Goal: Task Accomplishment & Management: Use online tool/utility

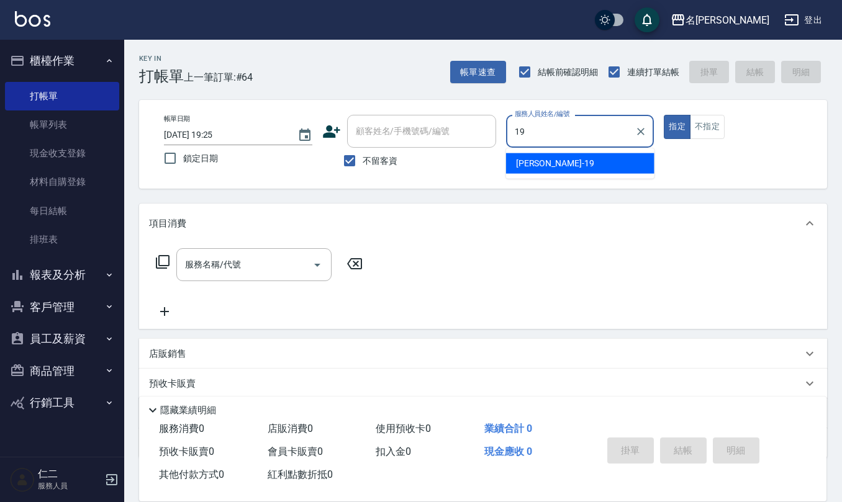
type input "[PERSON_NAME]-19"
type button "true"
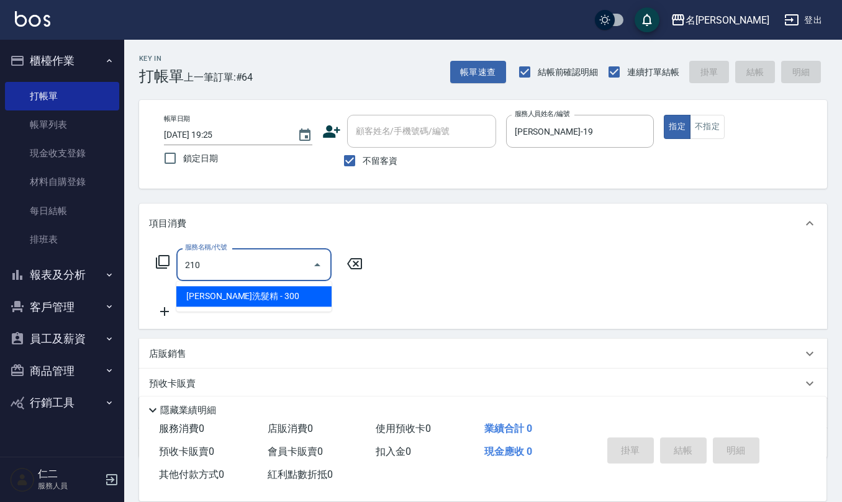
type input "[PERSON_NAME]洗髮精(210)"
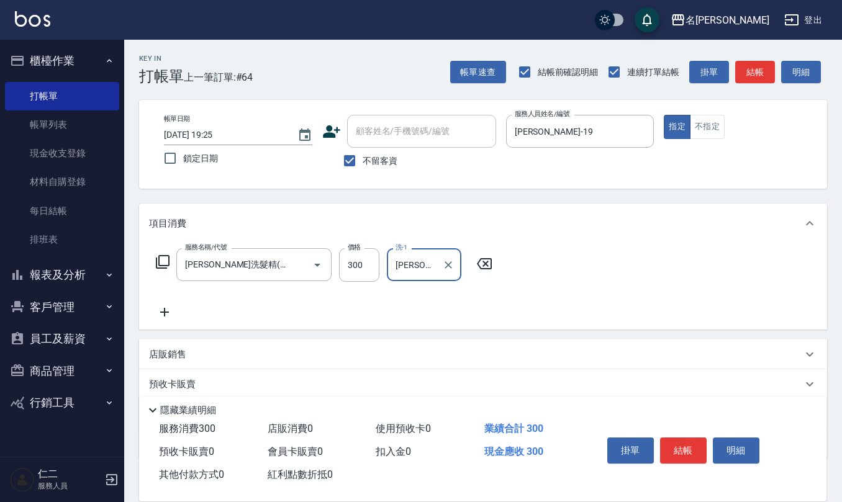
type input "[PERSON_NAME]-20"
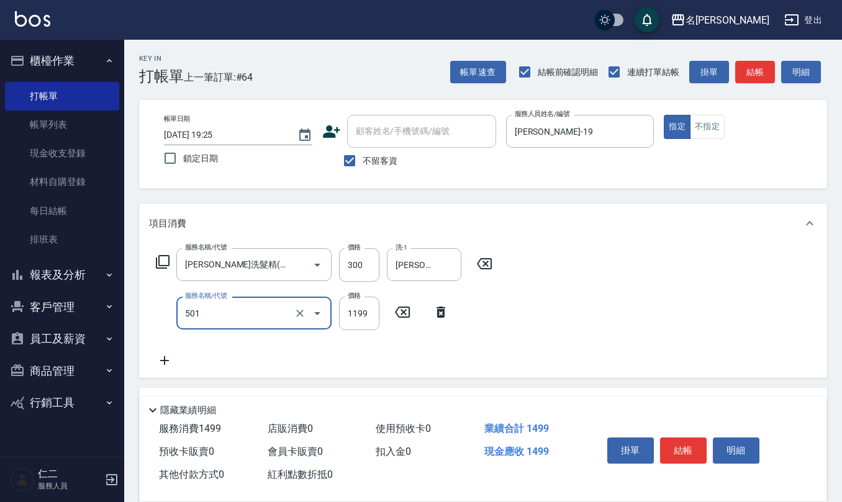
type input "染髮(501)"
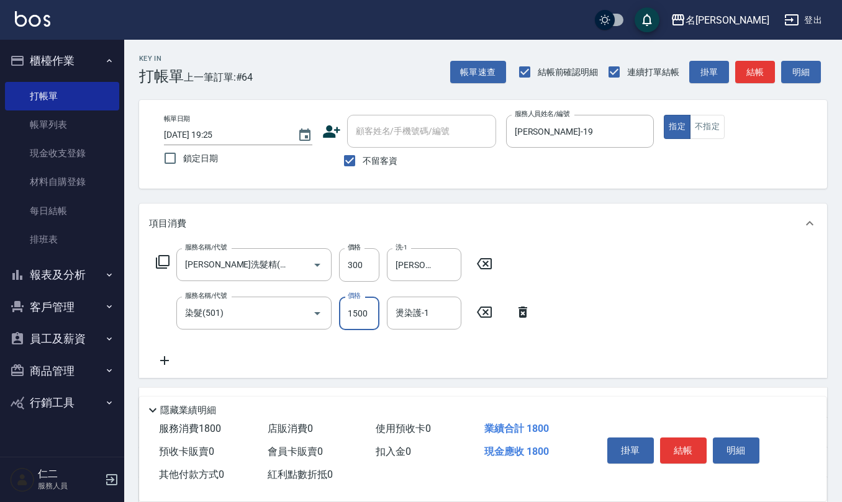
type input "1500"
type input "[PERSON_NAME]-20"
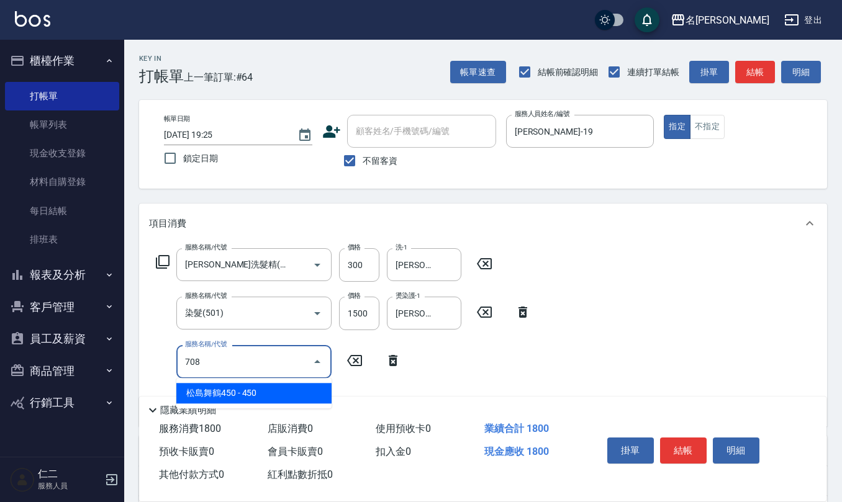
type input "松島舞鶴450(708)"
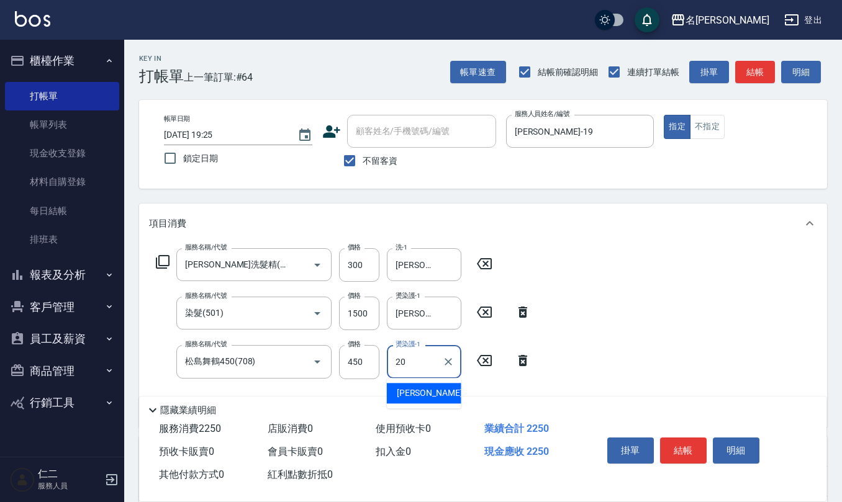
type input "[PERSON_NAME]-20"
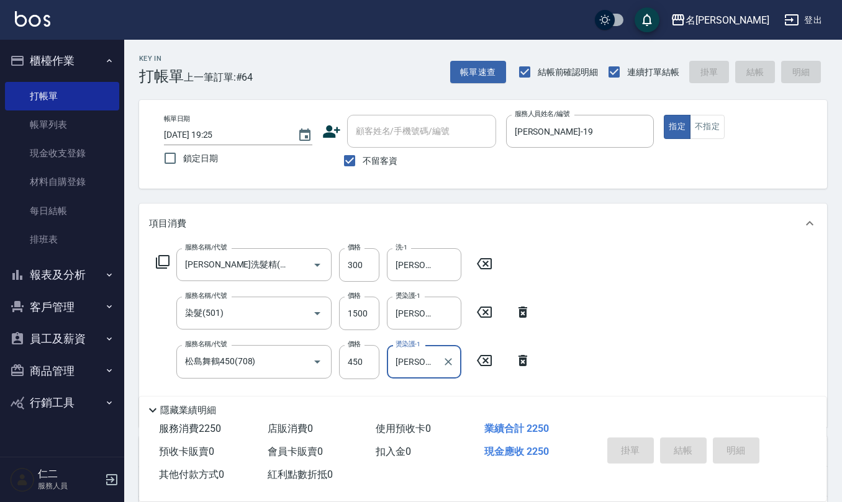
type input "[DATE] 19:33"
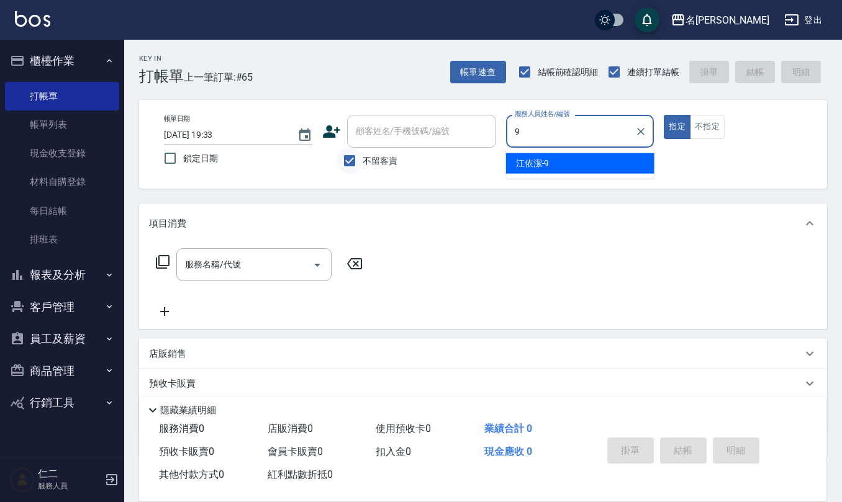
type input "[PERSON_NAME]-9"
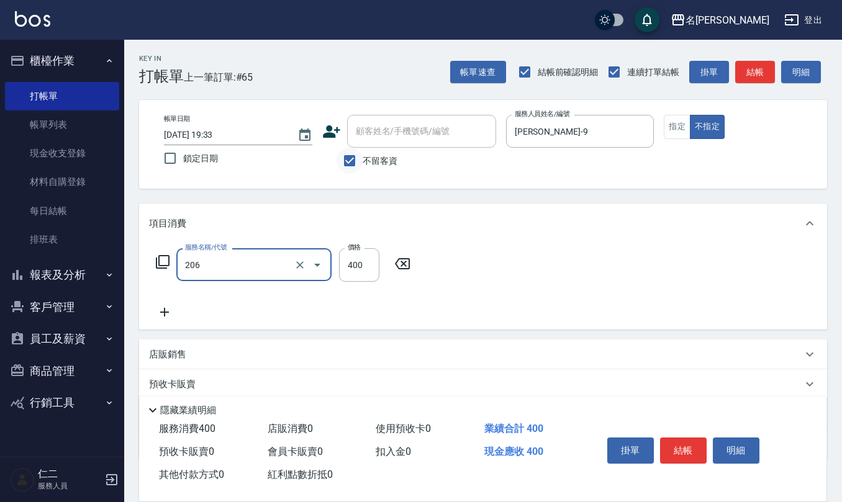
type input "健康洗(206)"
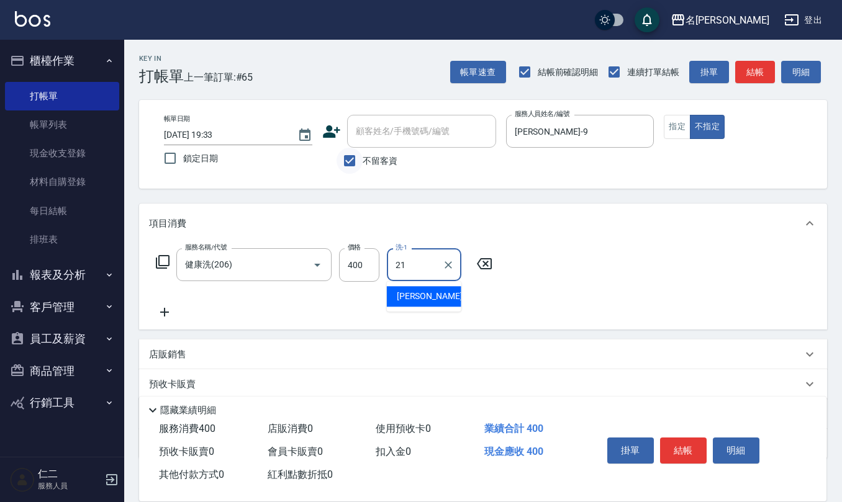
type input "[PERSON_NAME]-21"
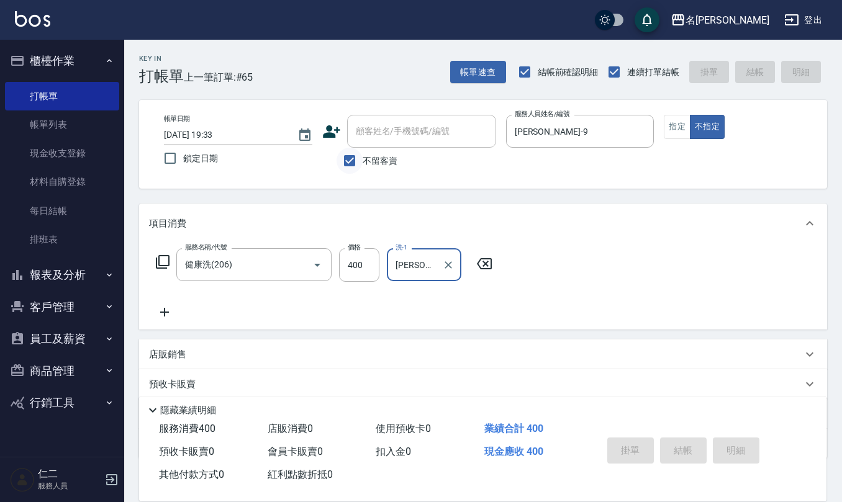
type input "[DATE] 19:48"
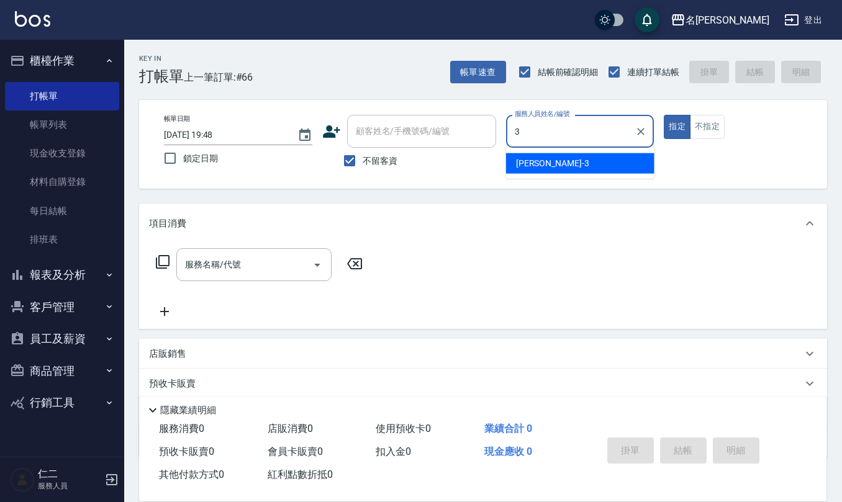
type input "[PERSON_NAME]-3"
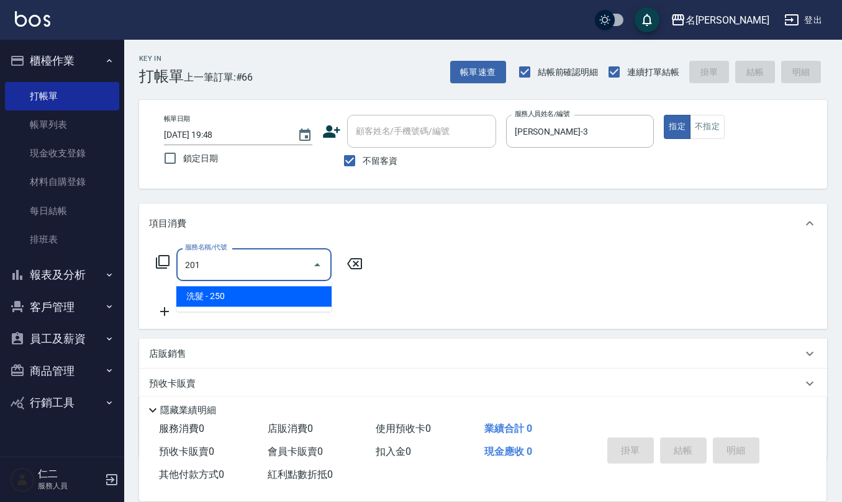
type input "洗髮(201)"
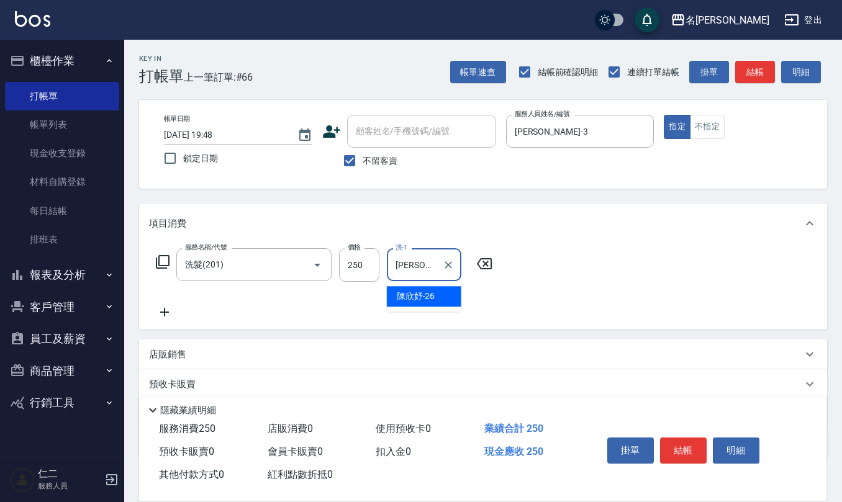
type input "[PERSON_NAME]-26"
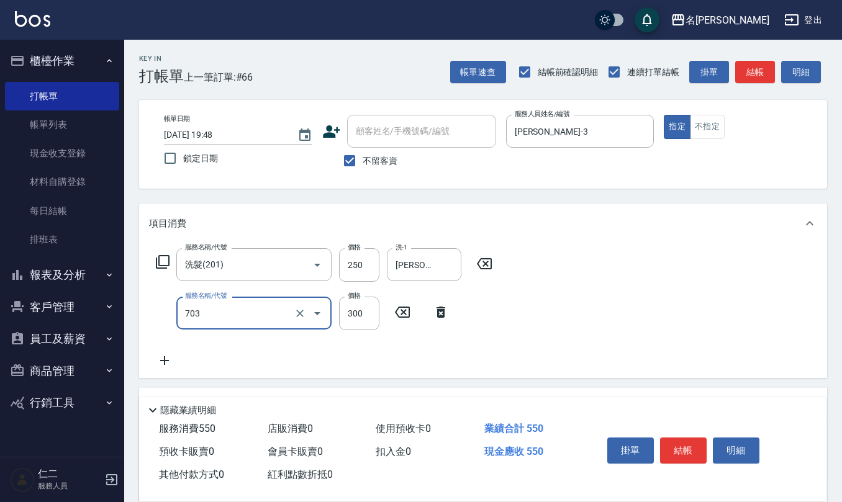
type input "(1236)設計師(703)"
type input "450"
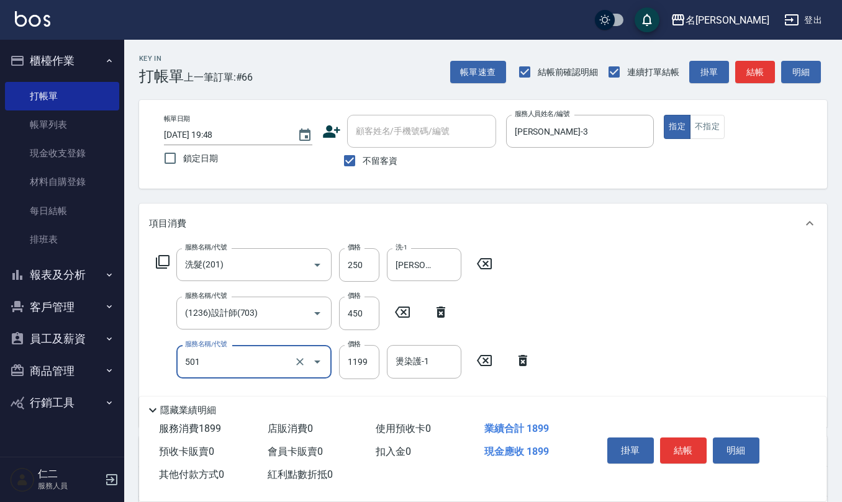
type input "染髮(501)"
type input "1300"
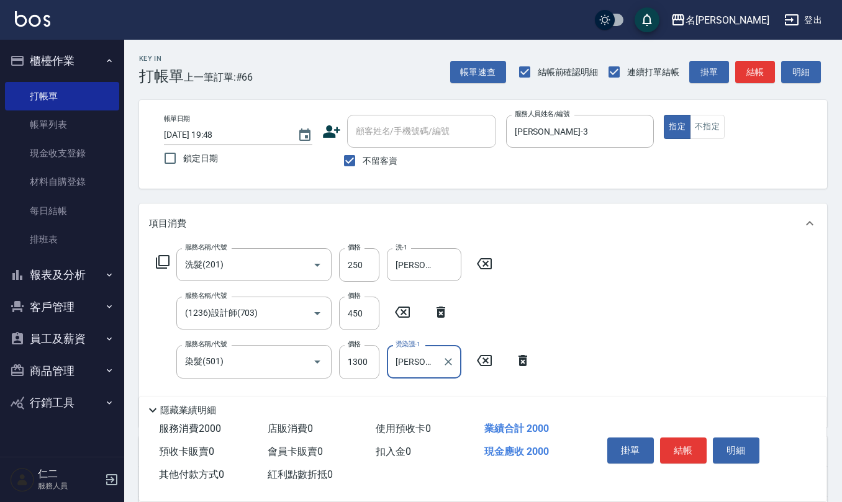
type input "[PERSON_NAME]-26"
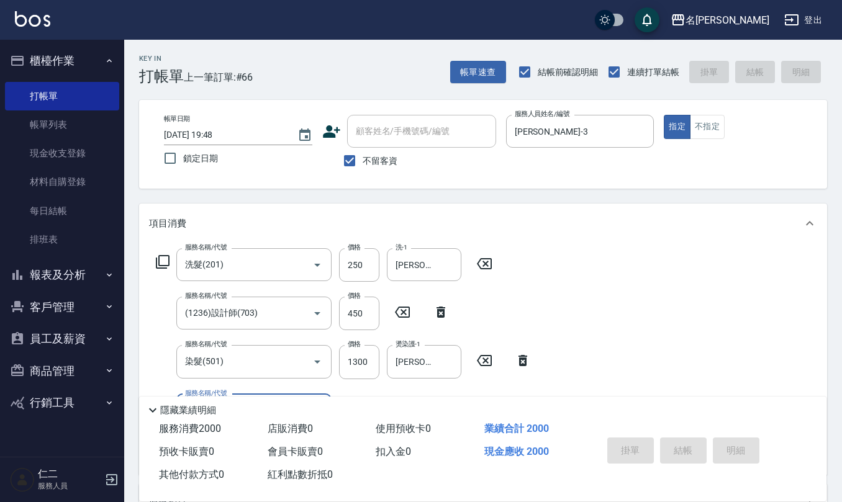
type input "[DATE] 19:59"
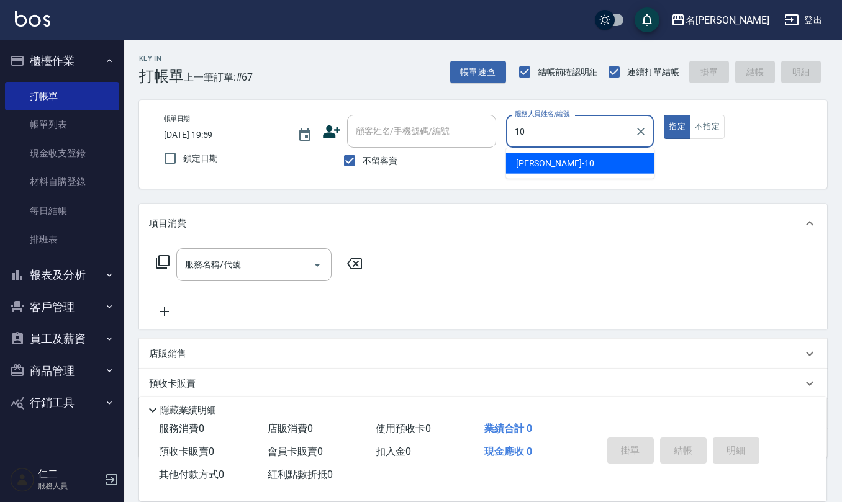
type input "[PERSON_NAME]-10"
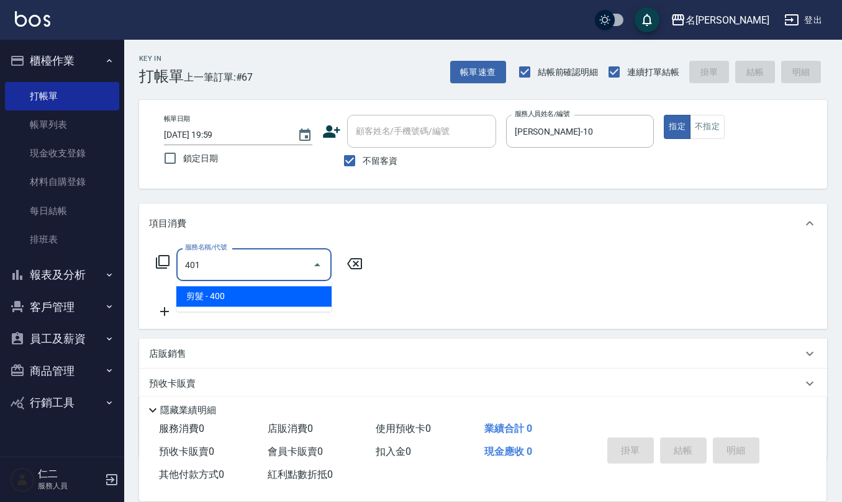
type input "剪髮(401)"
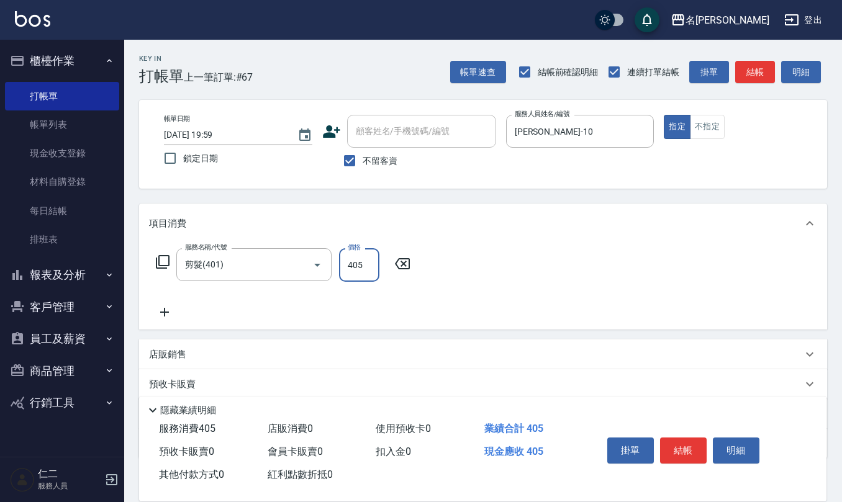
type input "405"
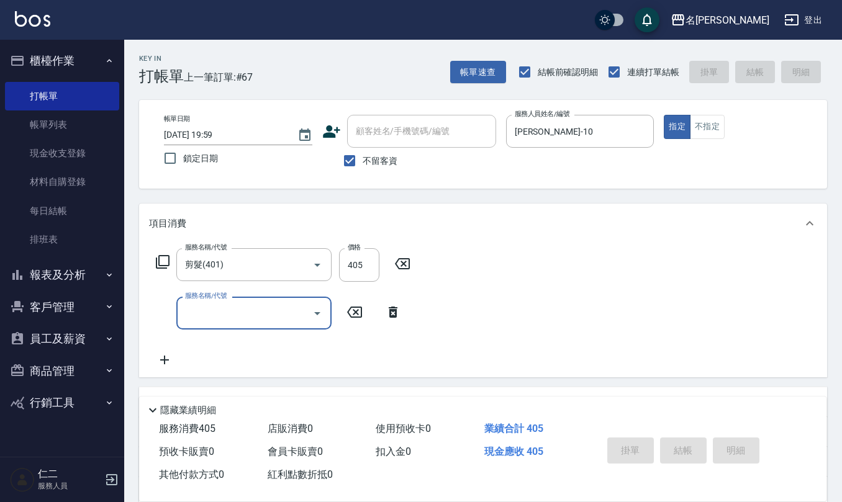
type input "[DATE] 20:00"
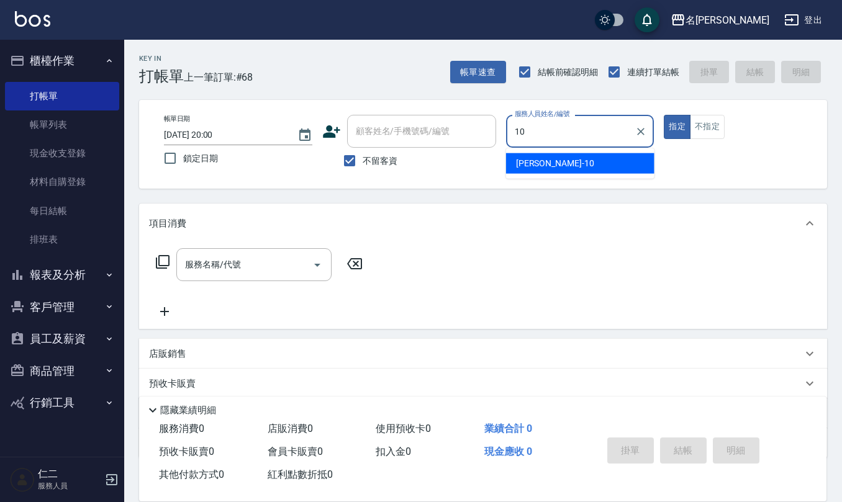
type input "[PERSON_NAME]-10"
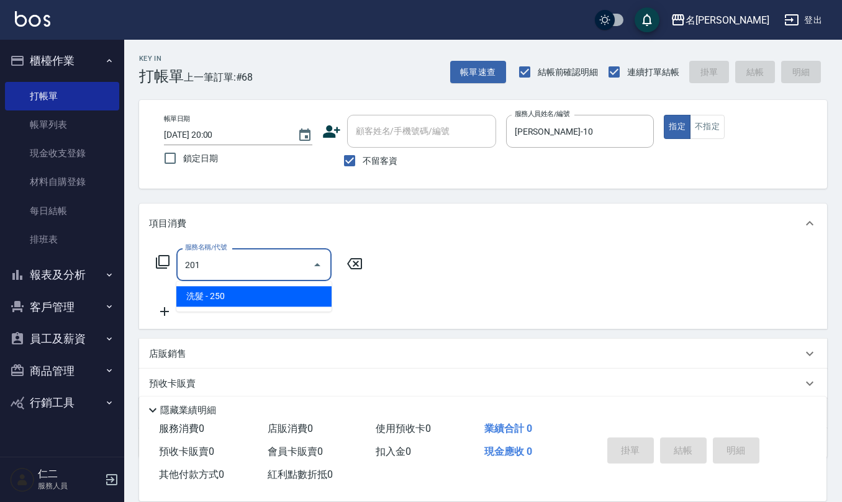
type input "洗髮(201)"
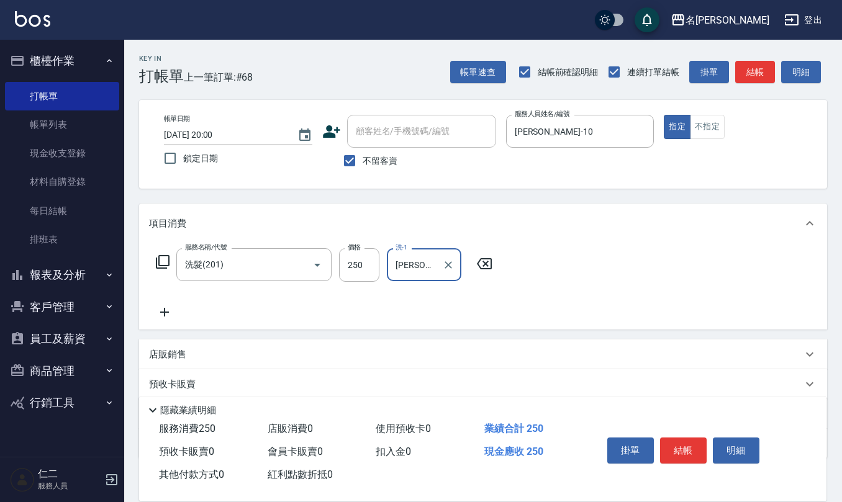
type input "[PERSON_NAME]-24"
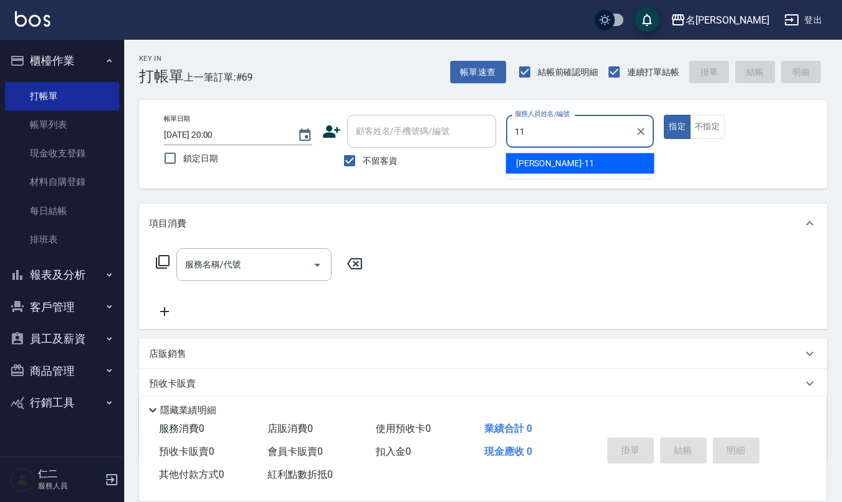
type input "[PERSON_NAME]橙-11"
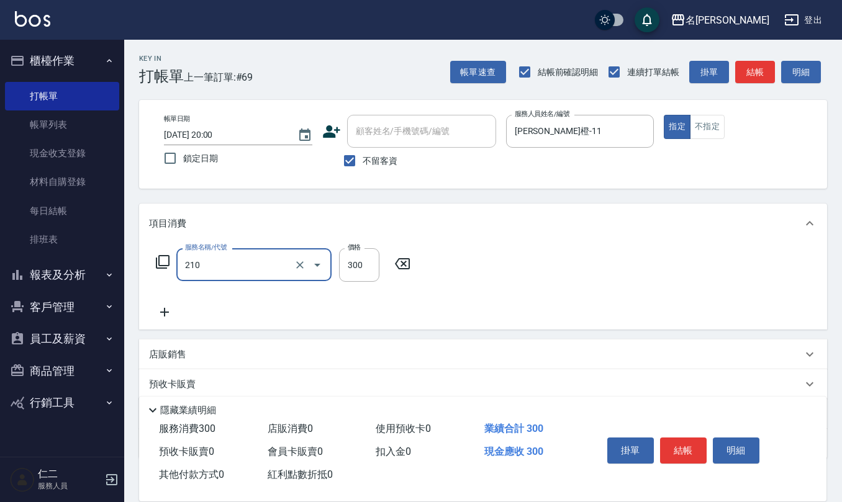
type input "[PERSON_NAME]洗髮精(210)"
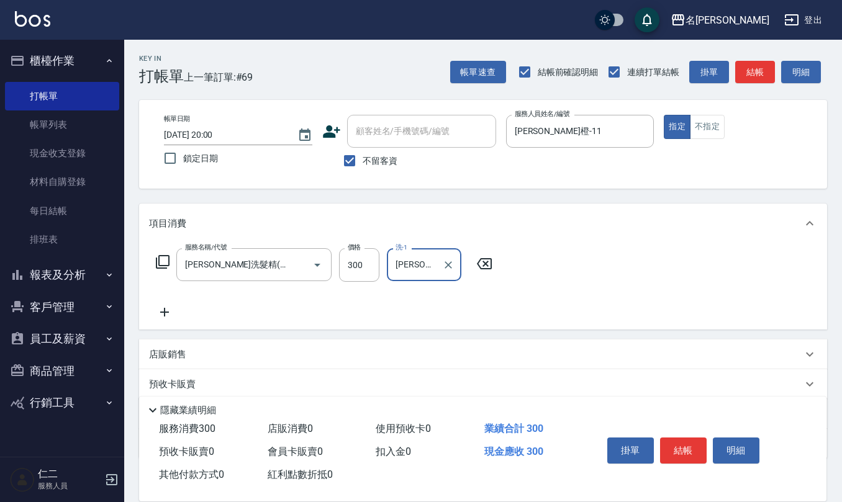
type input "[PERSON_NAME]橙-11"
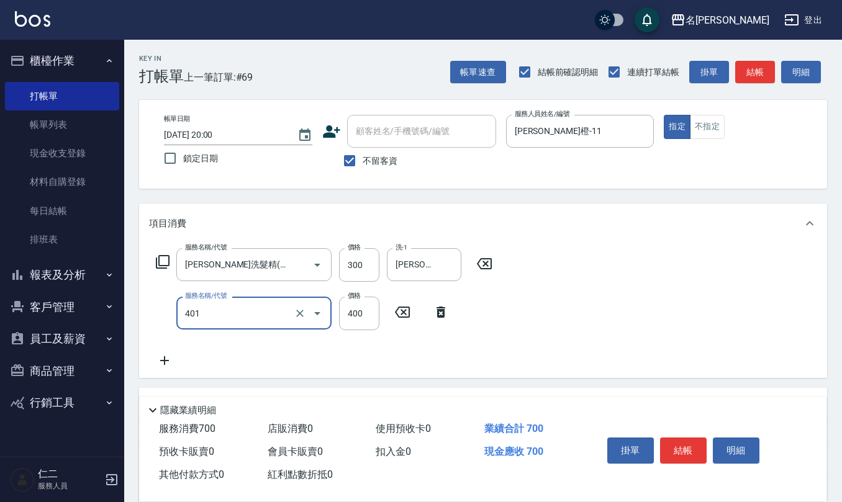
type input "剪髮(401)"
type input "250"
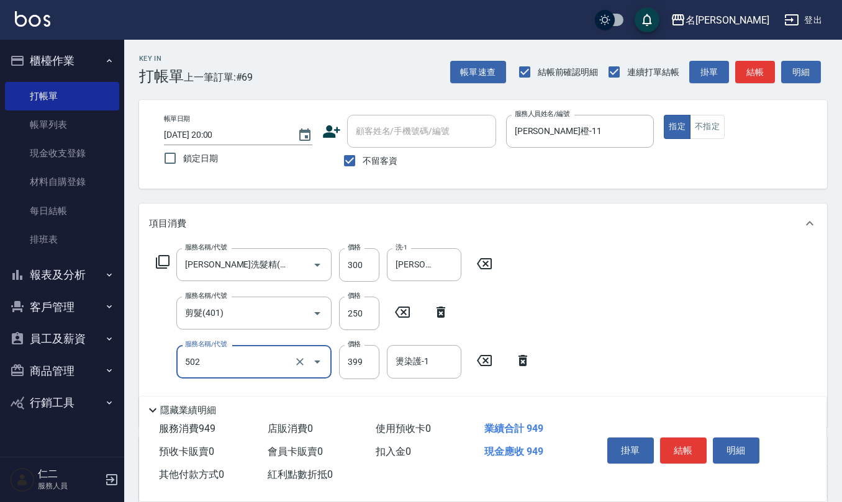
type input "挑染5束399(502)"
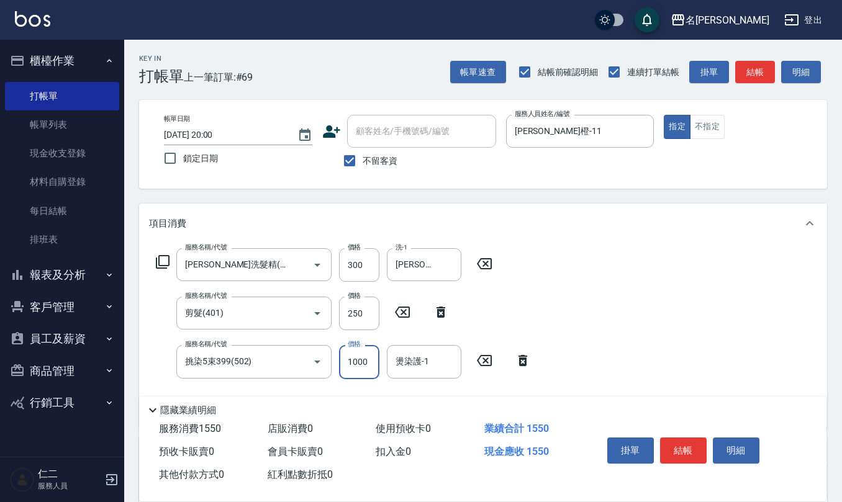
type input "1000"
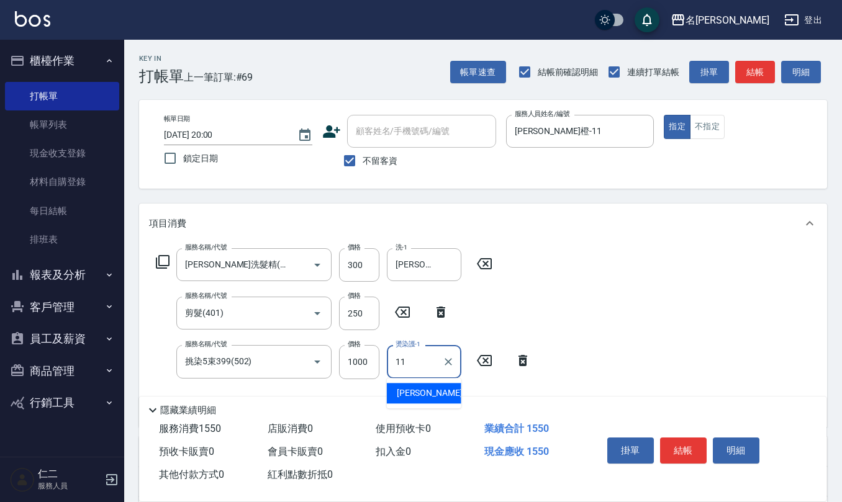
type input "[PERSON_NAME]橙-11"
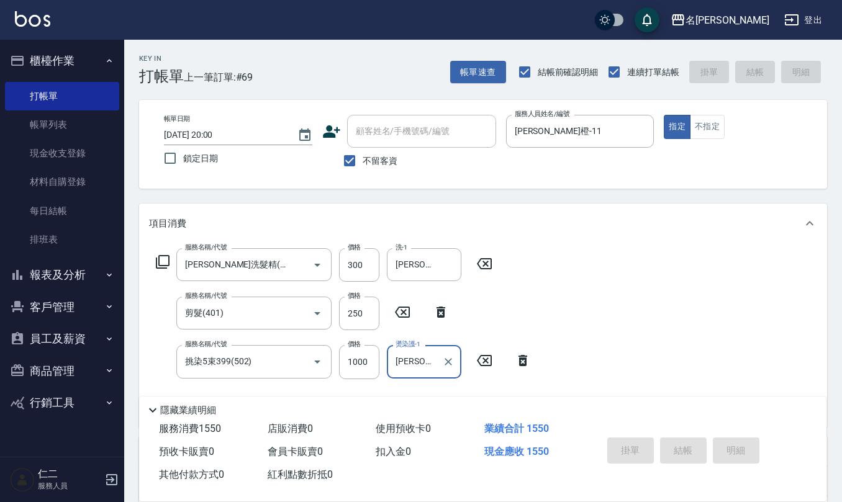
type input "[DATE] 20:02"
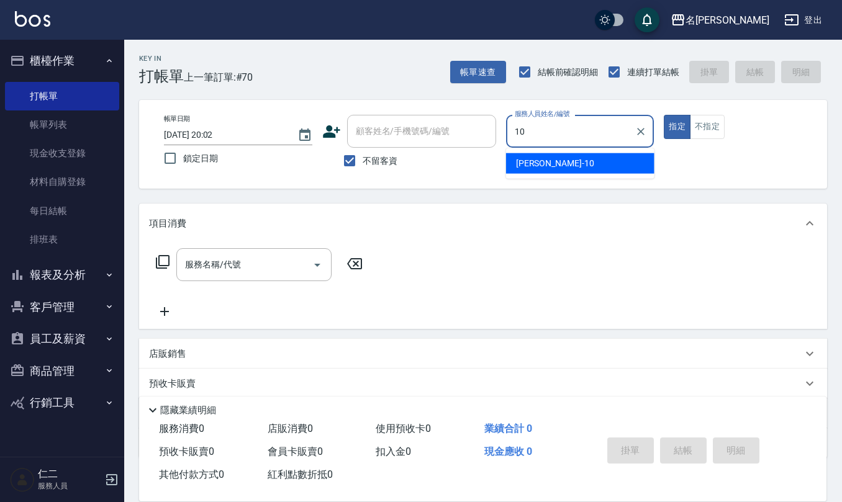
type input "[PERSON_NAME]-10"
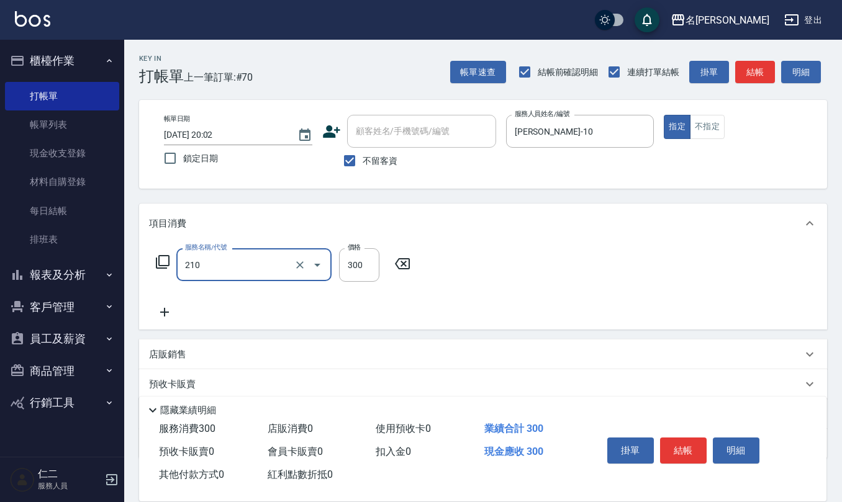
type input "[PERSON_NAME]洗髮精(210)"
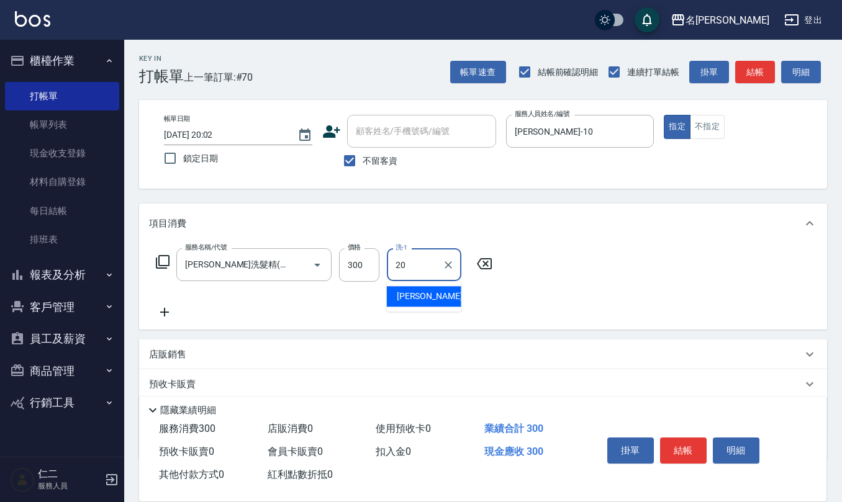
type input "[PERSON_NAME]-20"
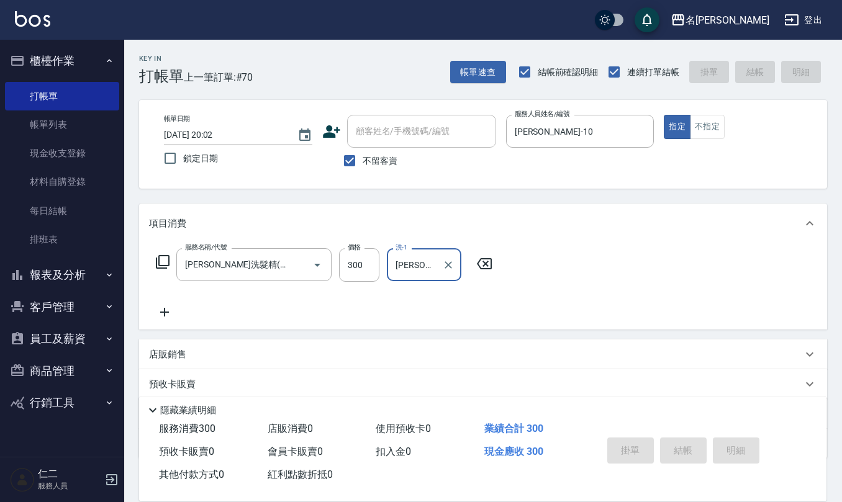
type input "[DATE] 20:03"
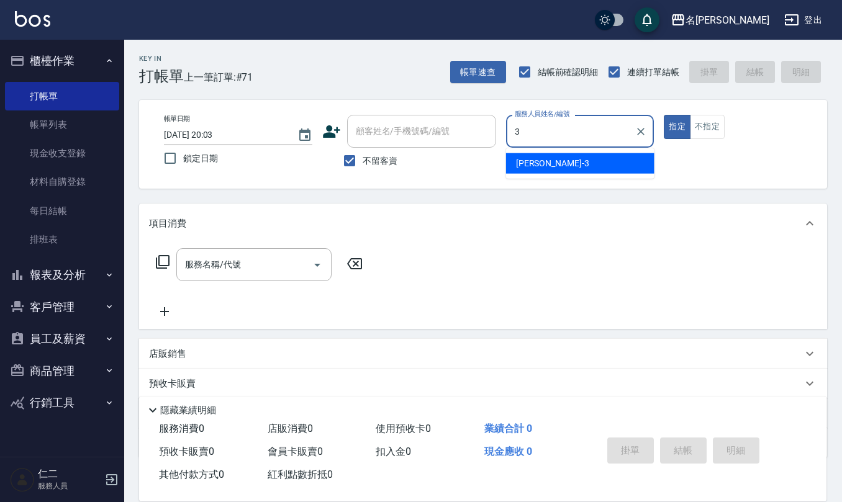
type input "[PERSON_NAME]-3"
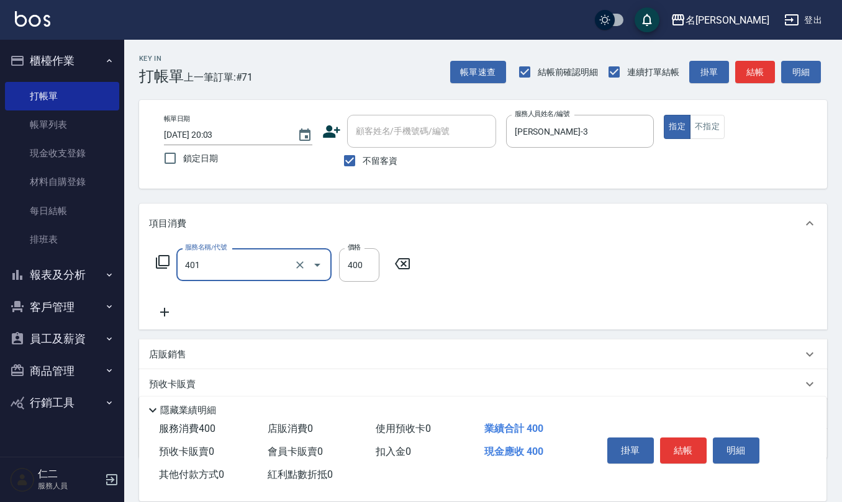
type input "剪髮(401)"
type input "50"
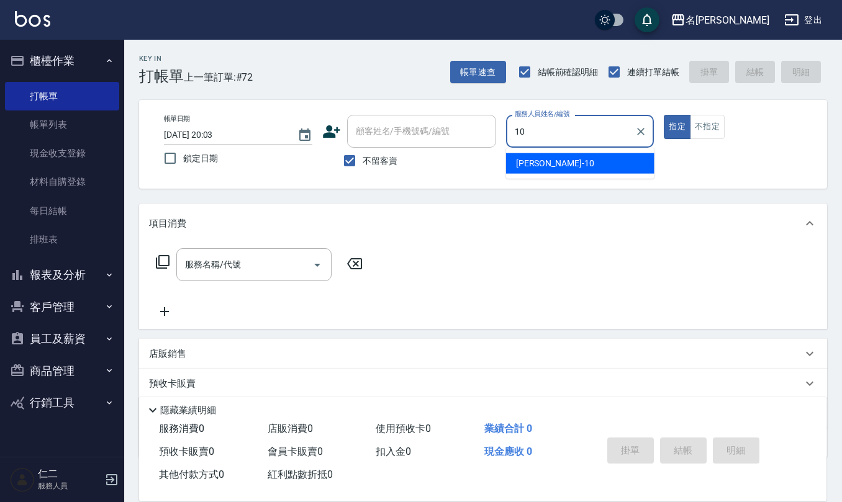
type input "[PERSON_NAME]-10"
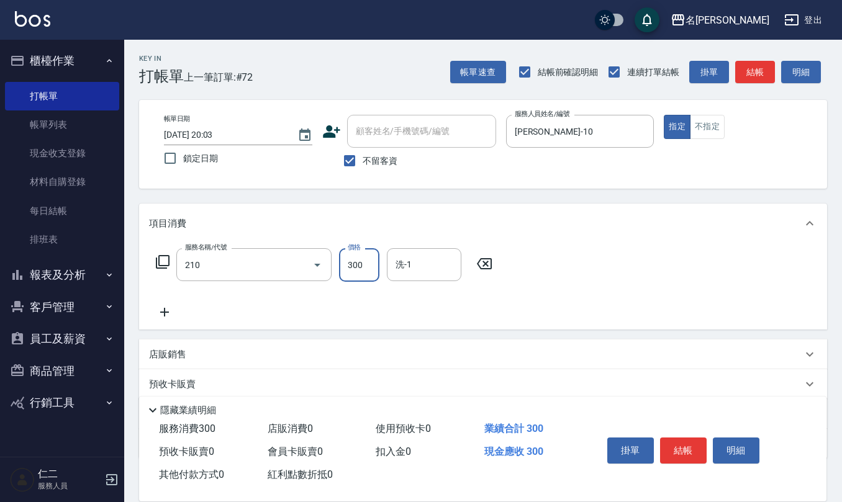
type input "[PERSON_NAME]洗髮精(210)"
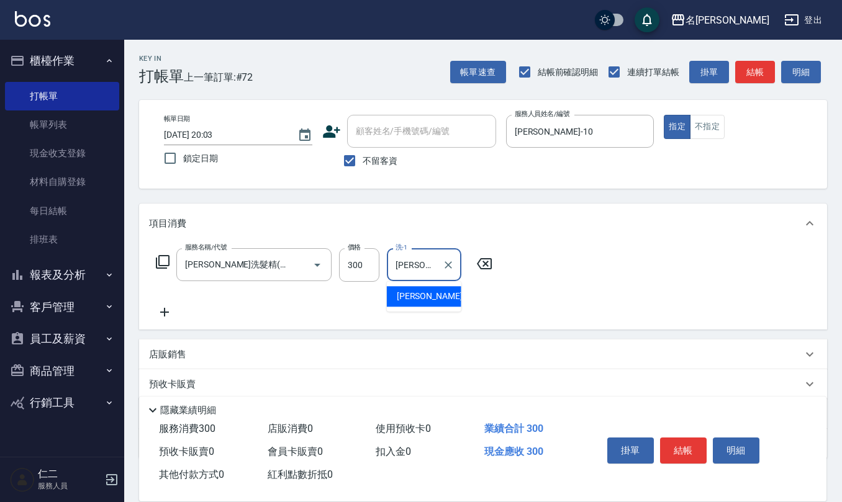
type input "[PERSON_NAME]5"
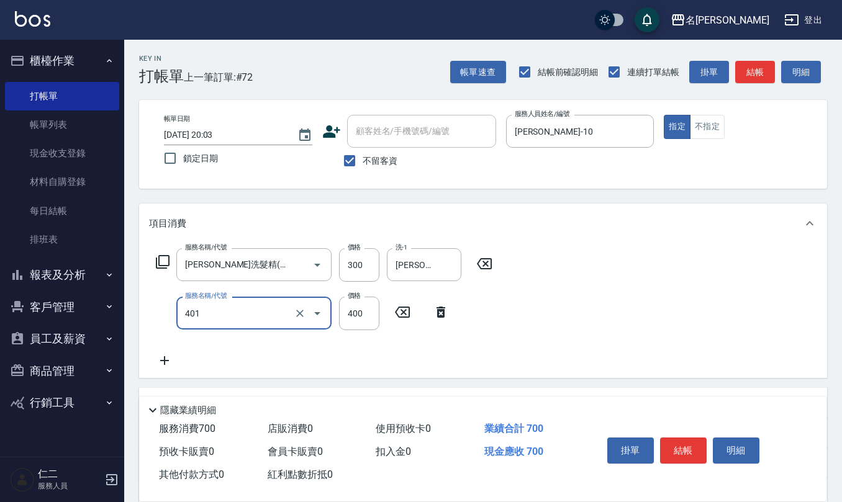
type input "剪髮(401)"
type input "405"
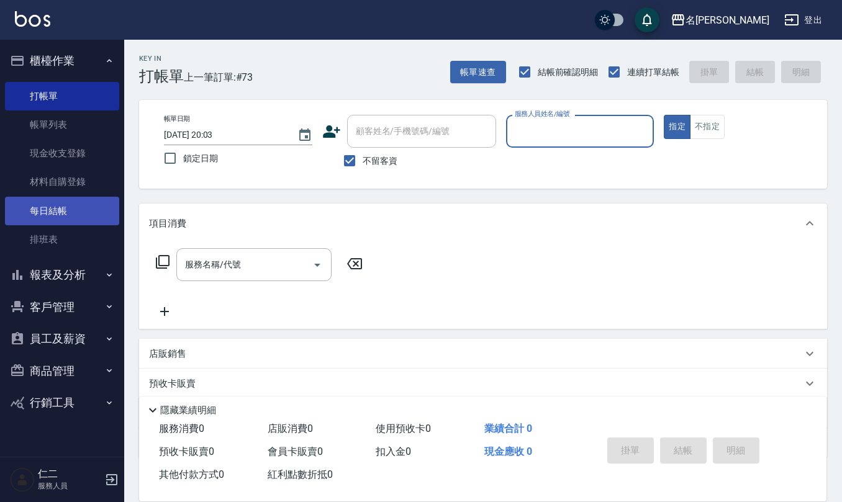
click at [67, 205] on link "每日結帳" at bounding box center [62, 211] width 114 height 29
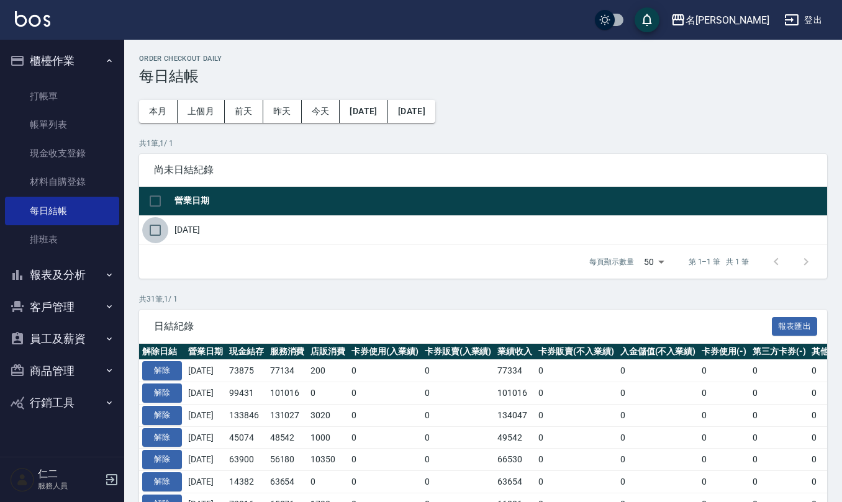
click at [157, 229] on input "checkbox" at bounding box center [155, 230] width 26 height 26
checkbox input "true"
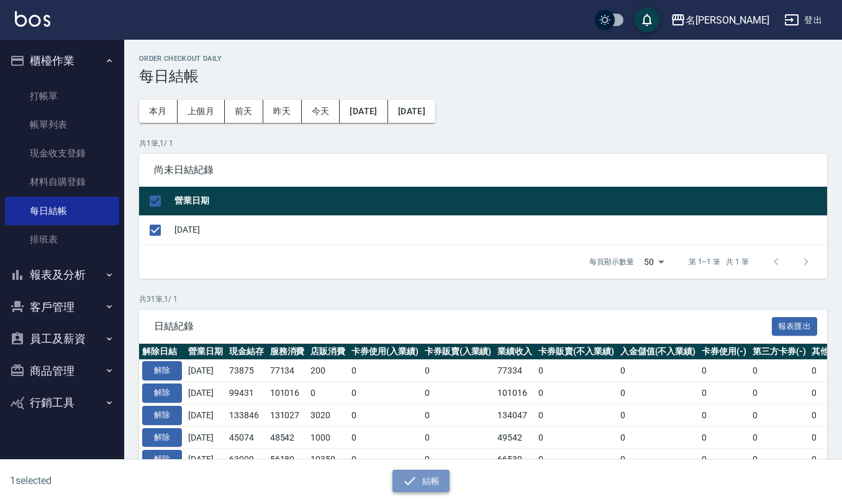
click at [426, 484] on button "結帳" at bounding box center [422, 481] width 58 height 23
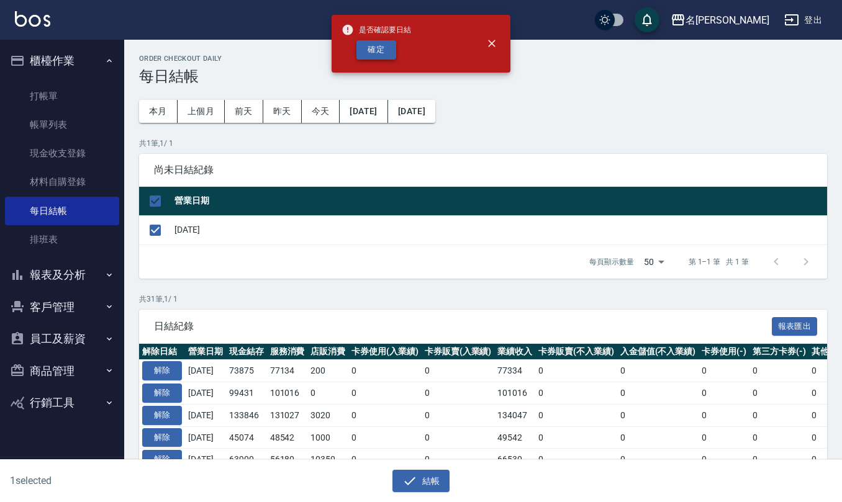
click at [381, 50] on button "確定" at bounding box center [376, 49] width 40 height 19
checkbox input "false"
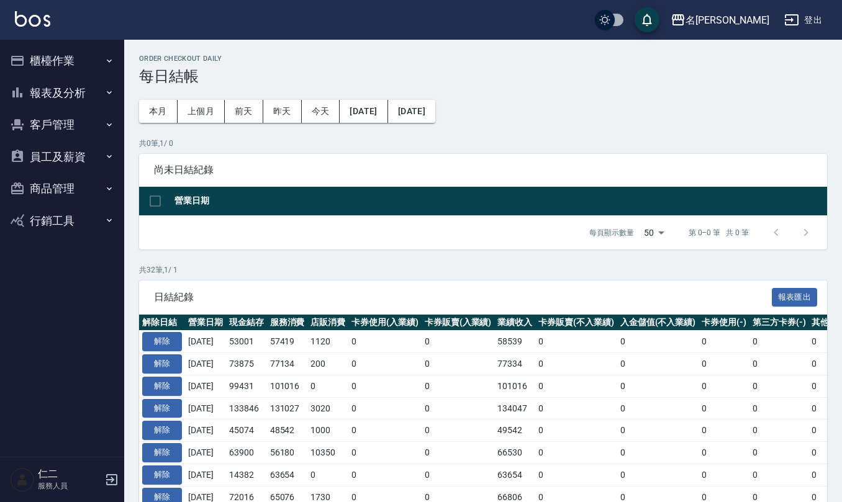
click at [98, 93] on button "報表及分析" at bounding box center [62, 93] width 114 height 32
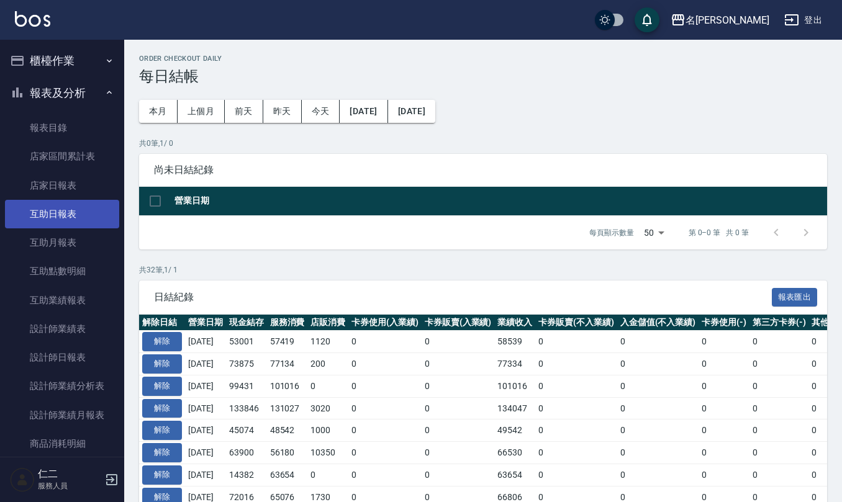
click at [83, 221] on link "互助日報表" at bounding box center [62, 214] width 114 height 29
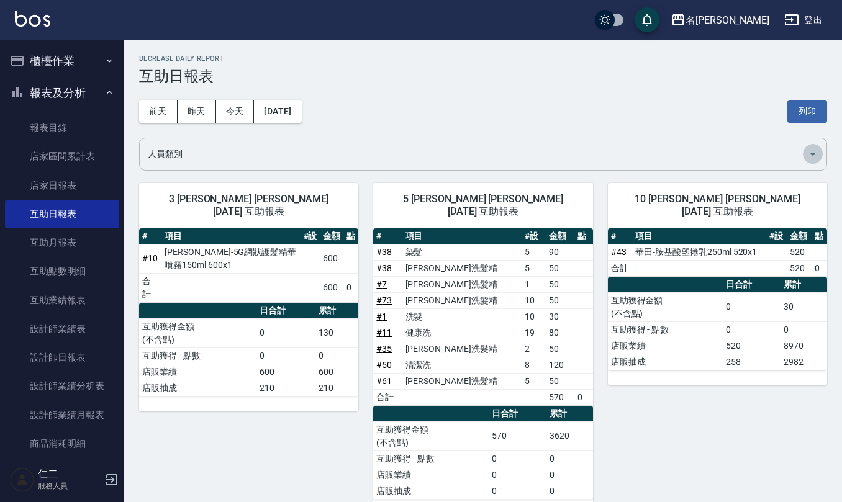
click at [814, 155] on icon "Open" at bounding box center [813, 154] width 15 height 15
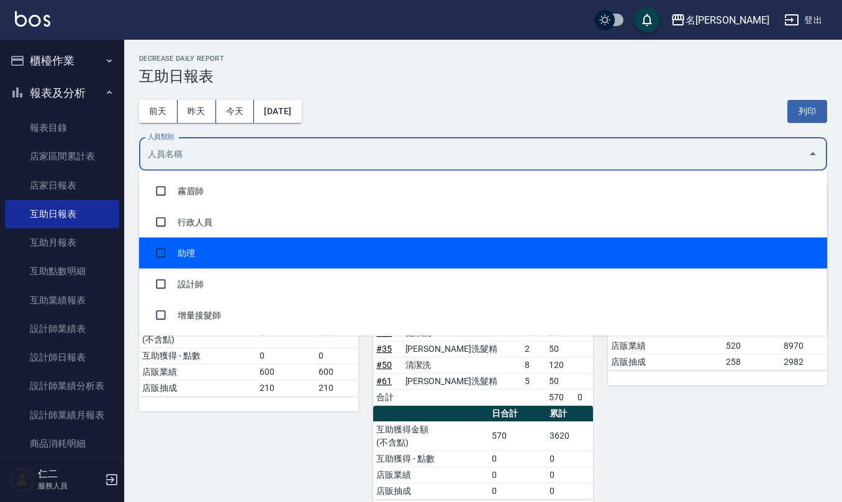
click at [788, 250] on li "助理" at bounding box center [483, 253] width 688 height 31
checkbox input "true"
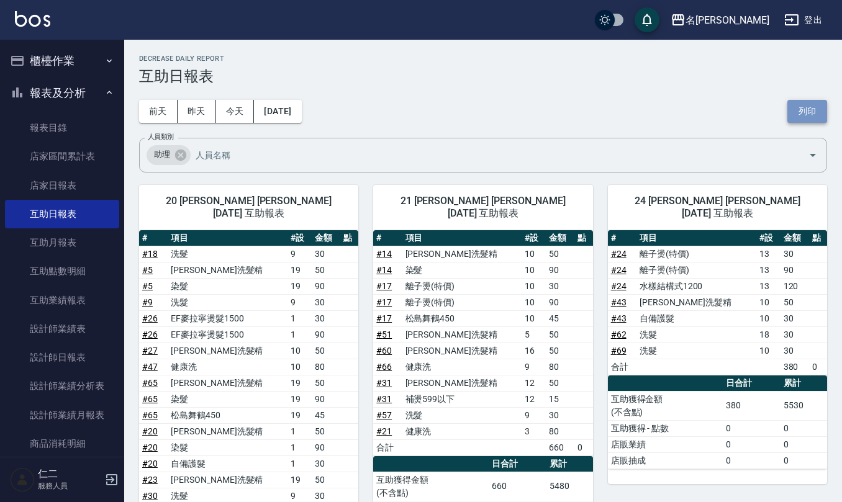
click at [806, 108] on button "列印" at bounding box center [808, 111] width 40 height 23
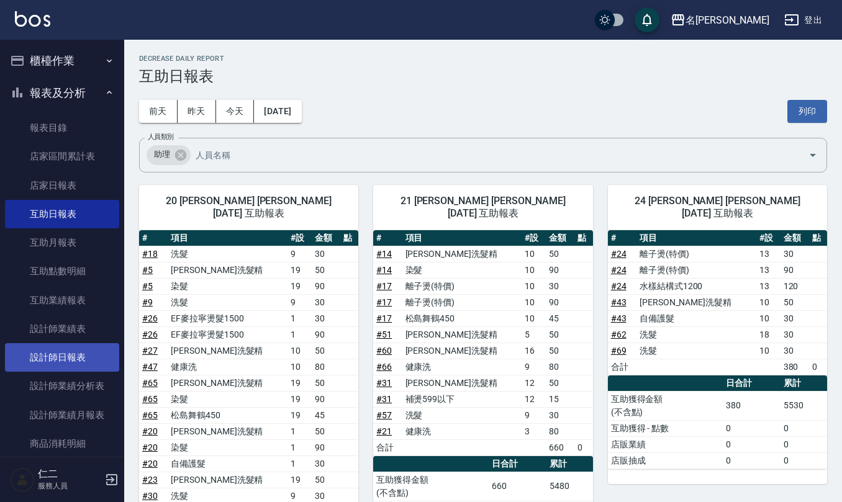
click at [75, 356] on link "設計師日報表" at bounding box center [62, 357] width 114 height 29
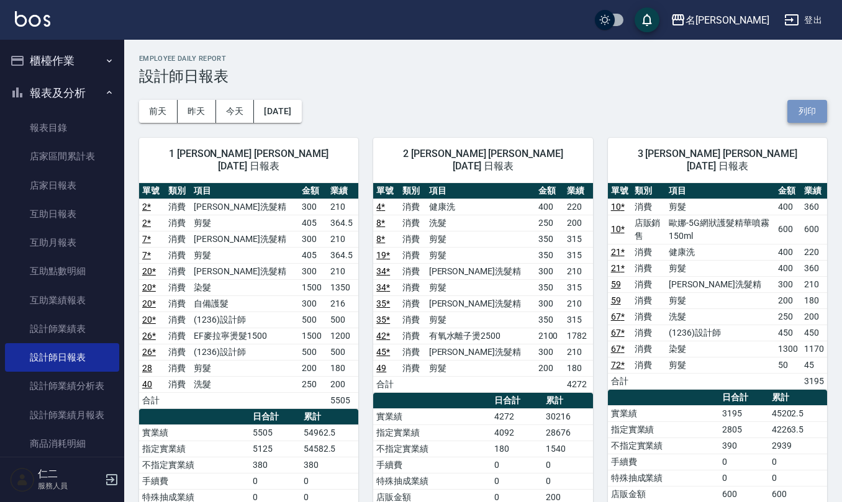
click at [806, 113] on button "列印" at bounding box center [808, 111] width 40 height 23
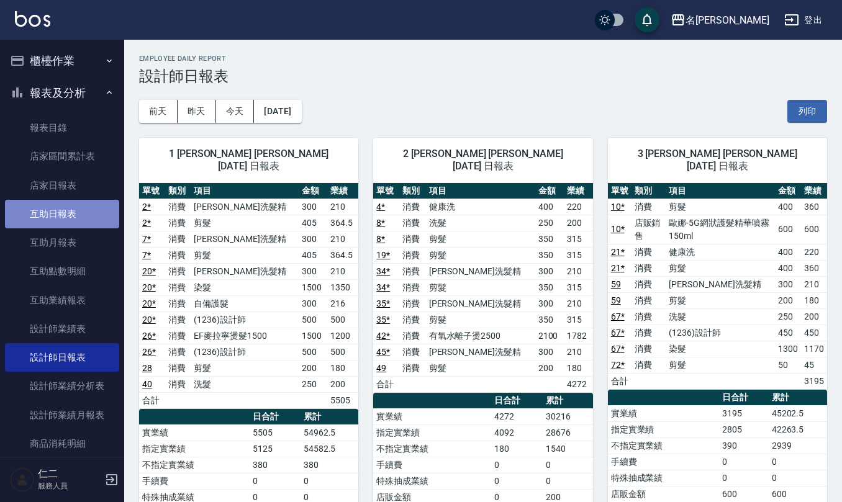
click at [92, 209] on link "互助日報表" at bounding box center [62, 214] width 114 height 29
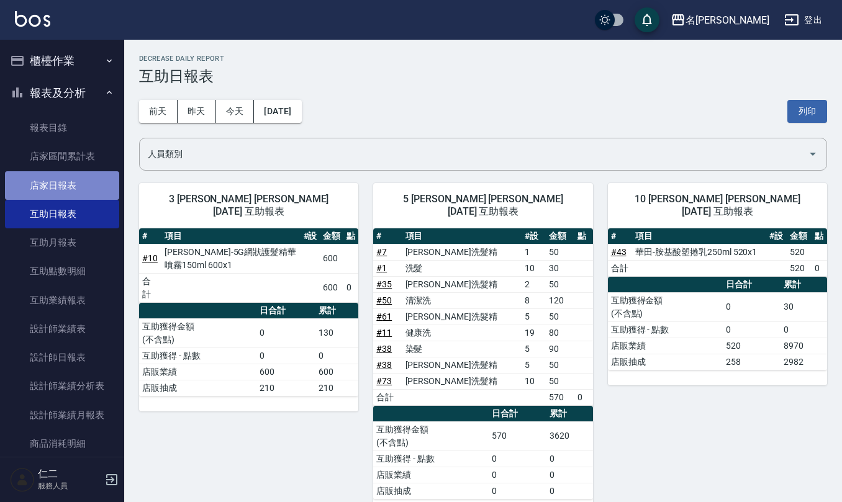
click at [88, 184] on link "店家日報表" at bounding box center [62, 185] width 114 height 29
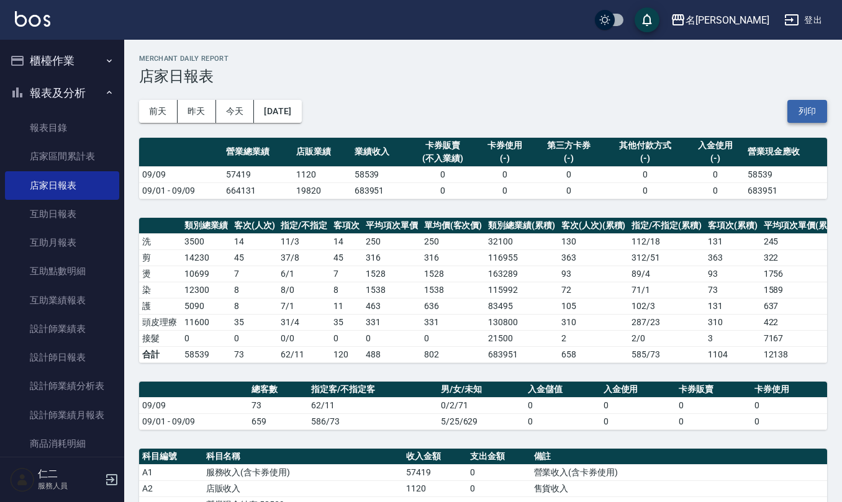
click at [798, 109] on button "列印" at bounding box center [808, 111] width 40 height 23
